Goal: Task Accomplishment & Management: Use online tool/utility

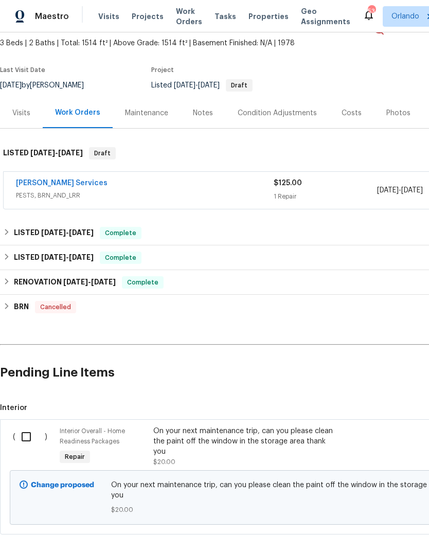
scroll to position [58, 0]
click at [26, 436] on input "checkbox" at bounding box center [29, 437] width 29 height 22
checkbox input "true"
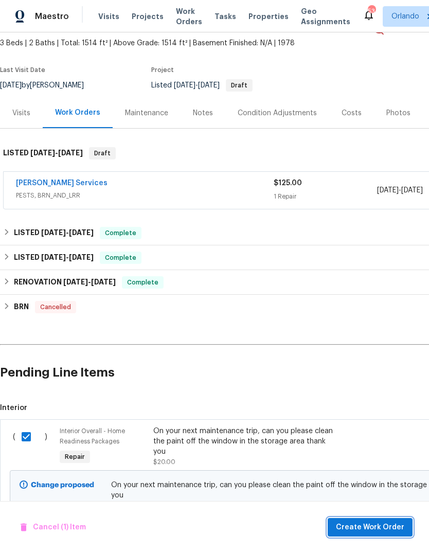
click at [376, 522] on span "Create Work Order" at bounding box center [370, 527] width 68 height 13
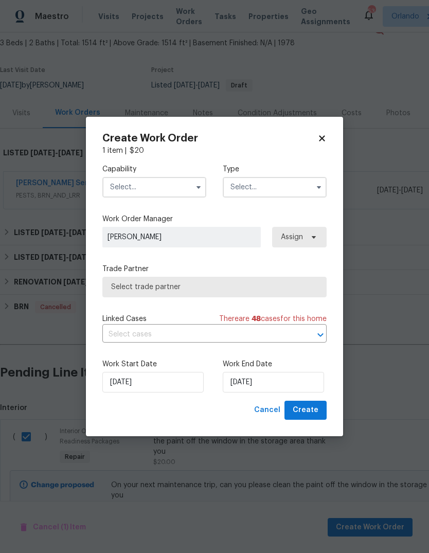
click at [120, 178] on input "text" at bounding box center [154, 187] width 104 height 21
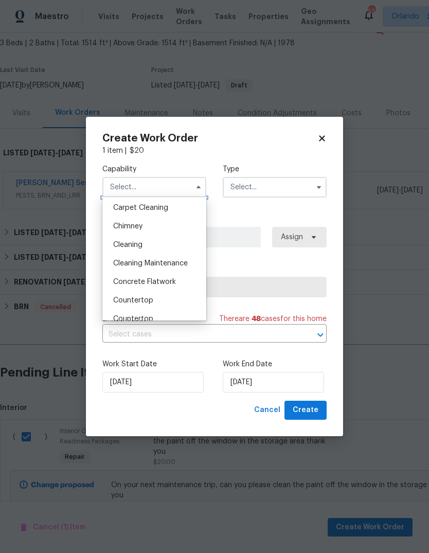
scroll to position [121, 0]
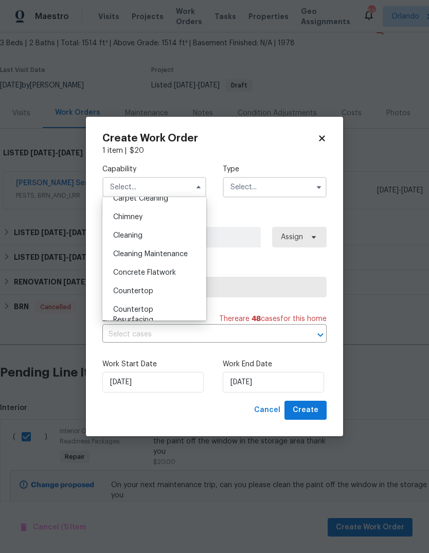
click at [117, 232] on span "Cleaning" at bounding box center [127, 235] width 29 height 7
type input "Cleaning"
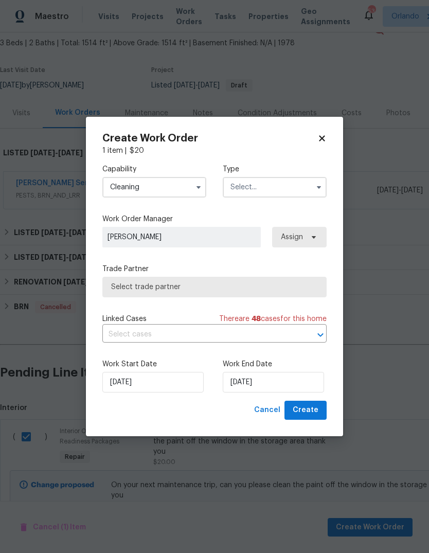
click at [297, 183] on input "text" at bounding box center [275, 187] width 104 height 21
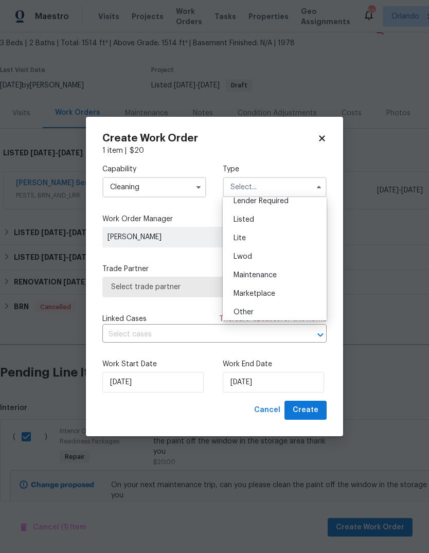
scroll to position [101, 0]
click at [277, 217] on div "Listed" at bounding box center [274, 219] width 99 height 19
type input "Listed"
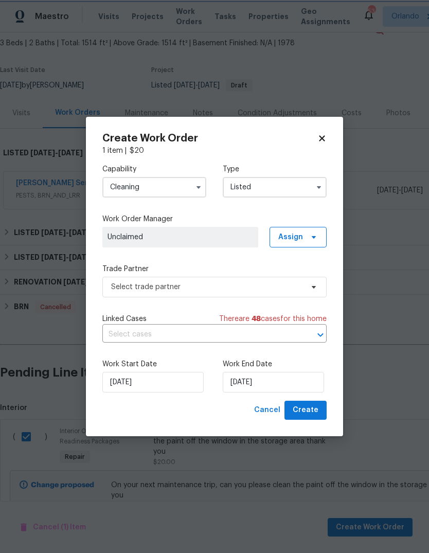
scroll to position [0, 0]
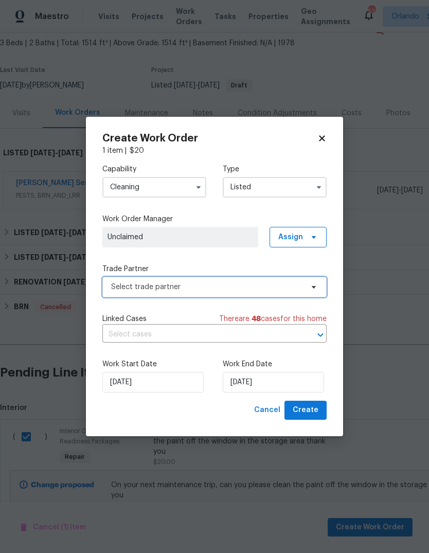
click at [297, 283] on span "Select trade partner" at bounding box center [207, 287] width 192 height 10
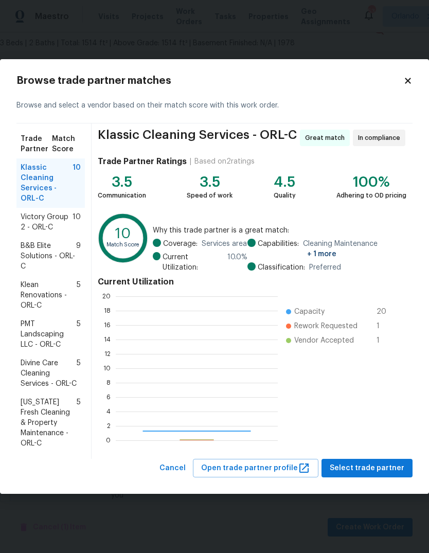
scroll to position [144, 162]
click at [35, 249] on span "B&B Elite Solutions - ORL-C" at bounding box center [49, 256] width 56 height 31
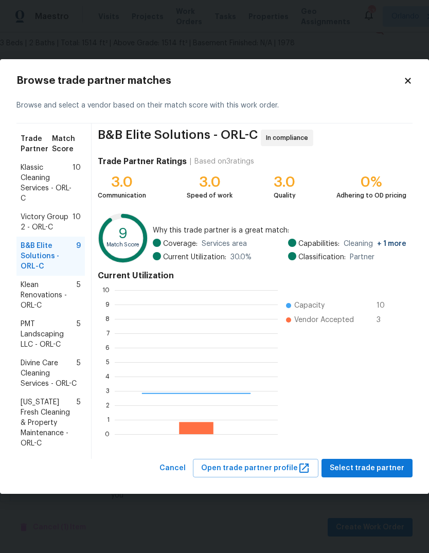
scroll to position [144, 163]
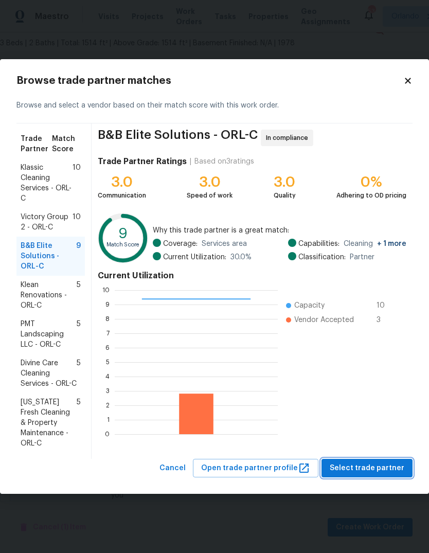
click at [380, 473] on span "Select trade partner" at bounding box center [367, 468] width 75 height 13
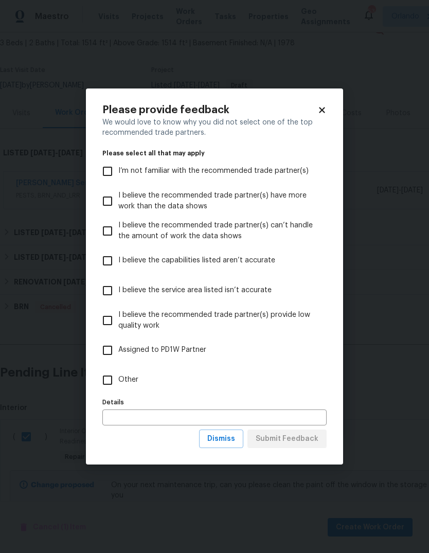
click at [104, 387] on input "Other" at bounding box center [108, 380] width 22 height 22
checkbox input "true"
click at [318, 440] on button "Submit Feedback" at bounding box center [286, 438] width 79 height 19
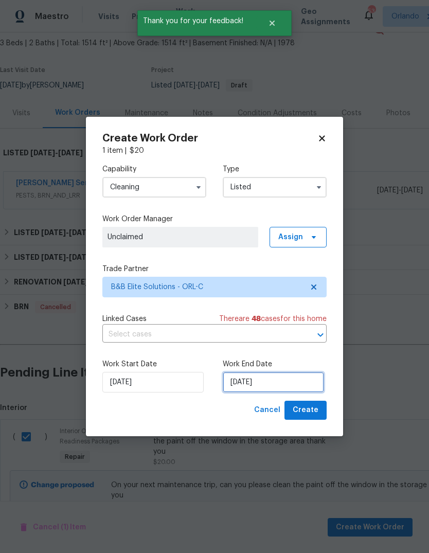
click at [303, 385] on input "[DATE]" at bounding box center [273, 382] width 101 height 21
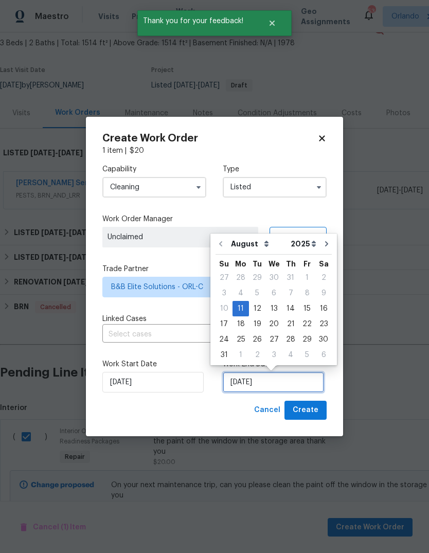
scroll to position [8, 0]
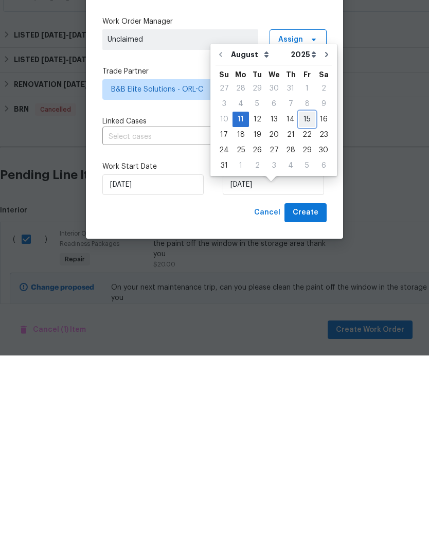
click at [305, 309] on div "15" at bounding box center [307, 316] width 16 height 14
type input "[DATE]"
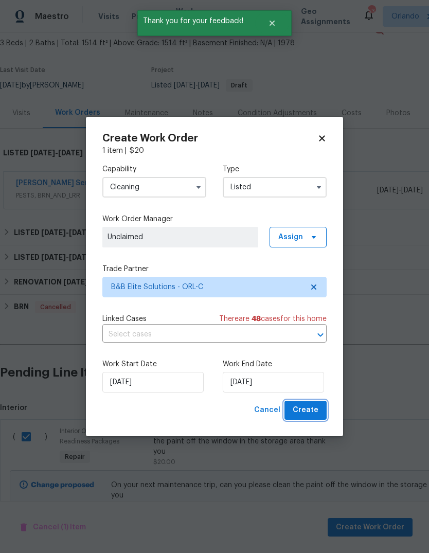
click at [310, 417] on button "Create" at bounding box center [305, 409] width 42 height 19
checkbox input "false"
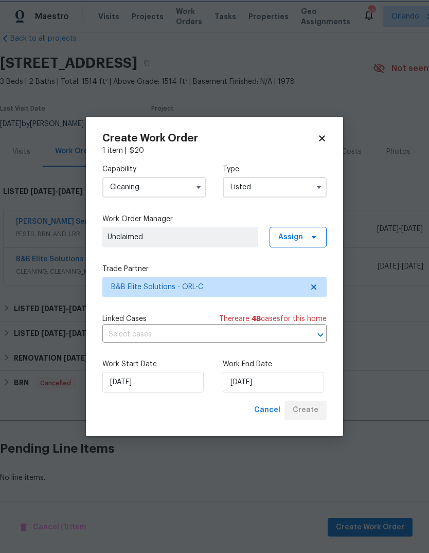
scroll to position [0, 0]
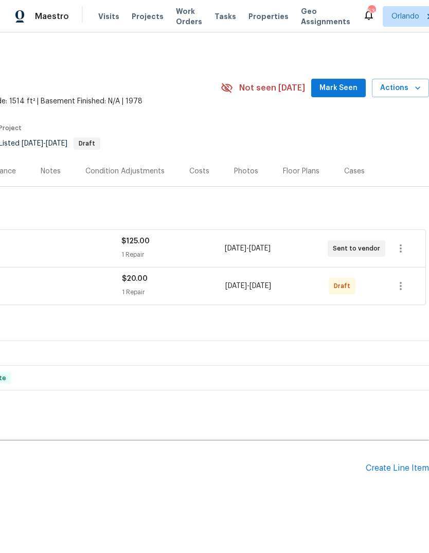
scroll to position [0, 152]
click at [396, 285] on icon "button" at bounding box center [400, 286] width 12 height 12
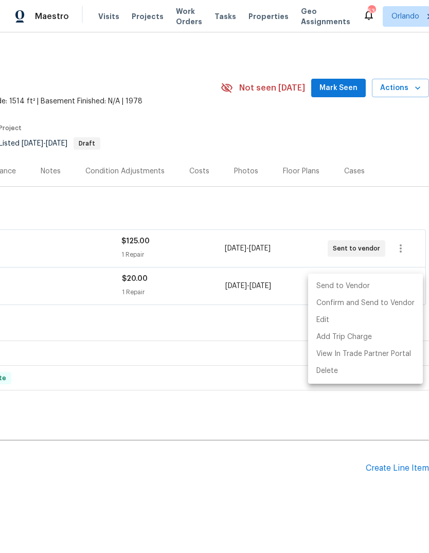
click at [377, 282] on li "Send to Vendor" at bounding box center [365, 286] width 115 height 17
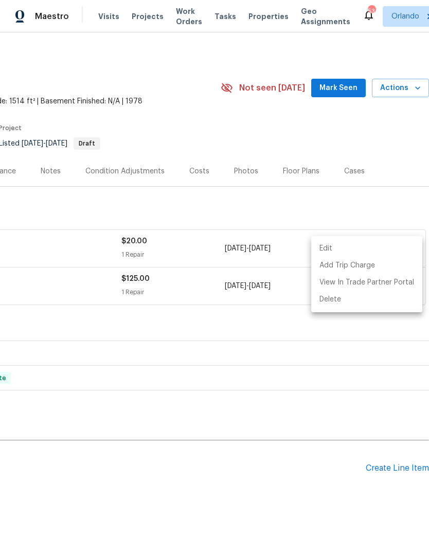
click at [129, 503] on div at bounding box center [214, 276] width 429 height 553
